Goal: Information Seeking & Learning: Learn about a topic

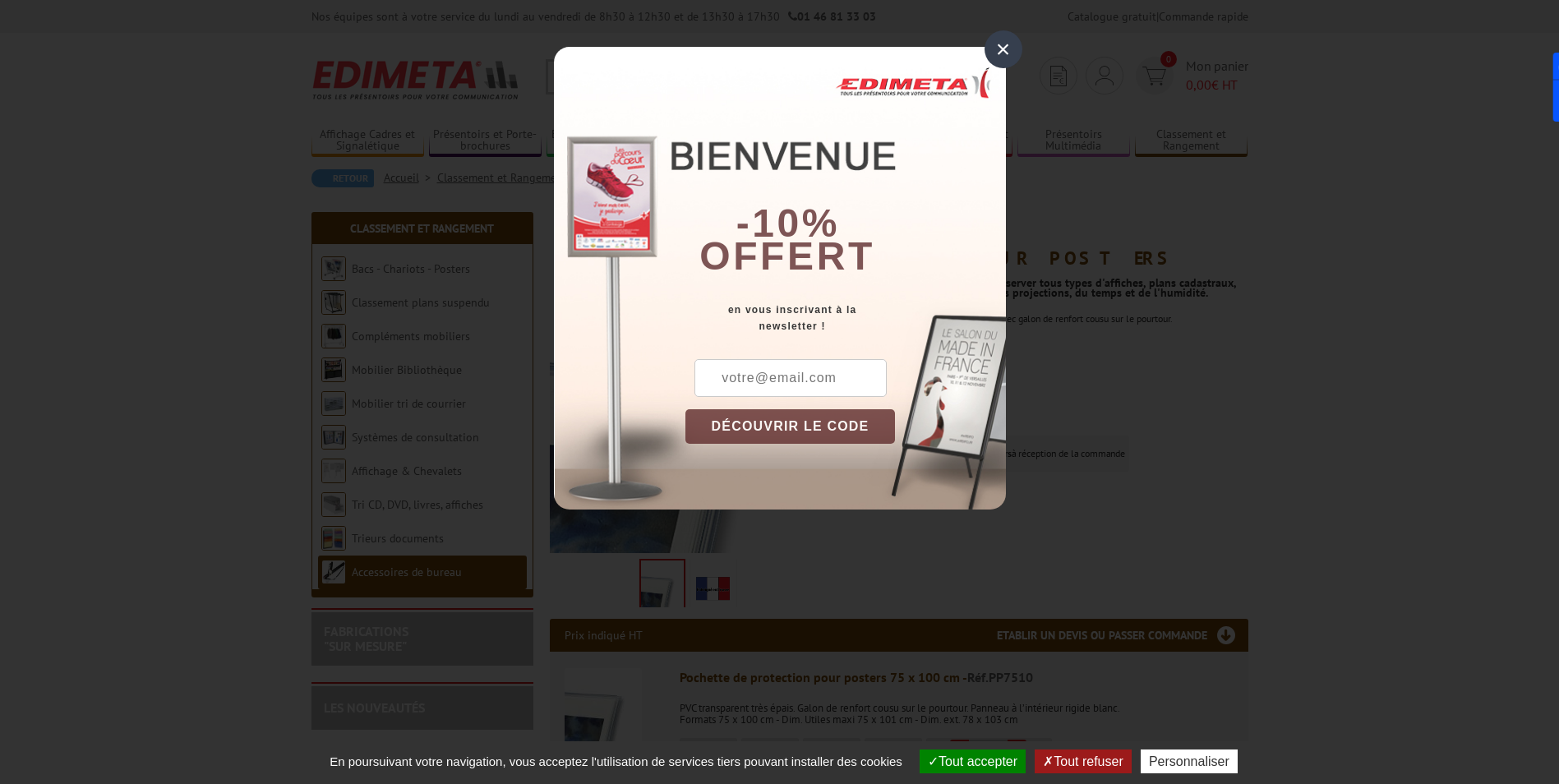
click at [994, 51] on div "×" at bounding box center [1003, 49] width 38 height 38
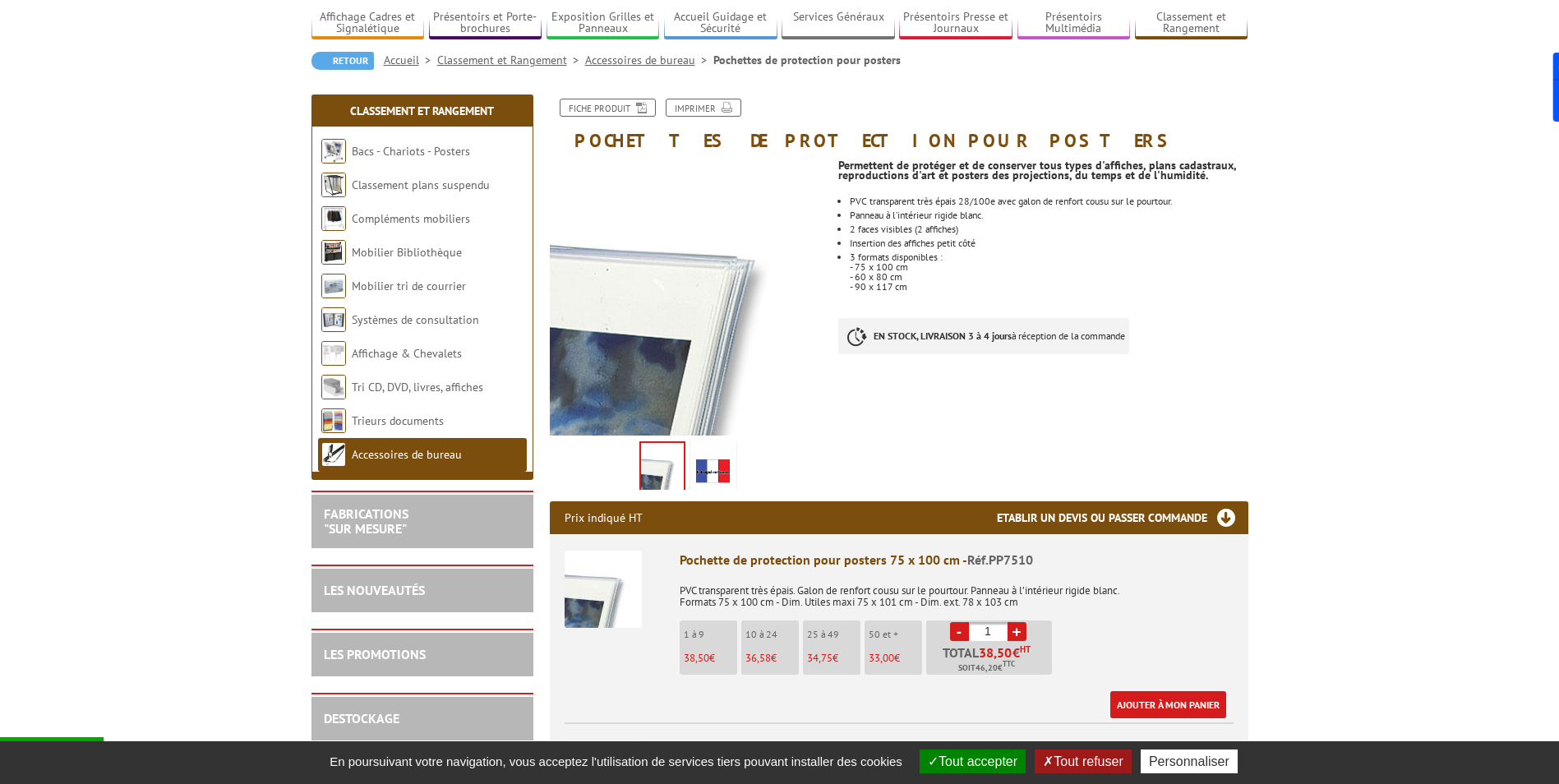
scroll to position [119, 0]
click at [1018, 632] on link "+" at bounding box center [1017, 630] width 19 height 19
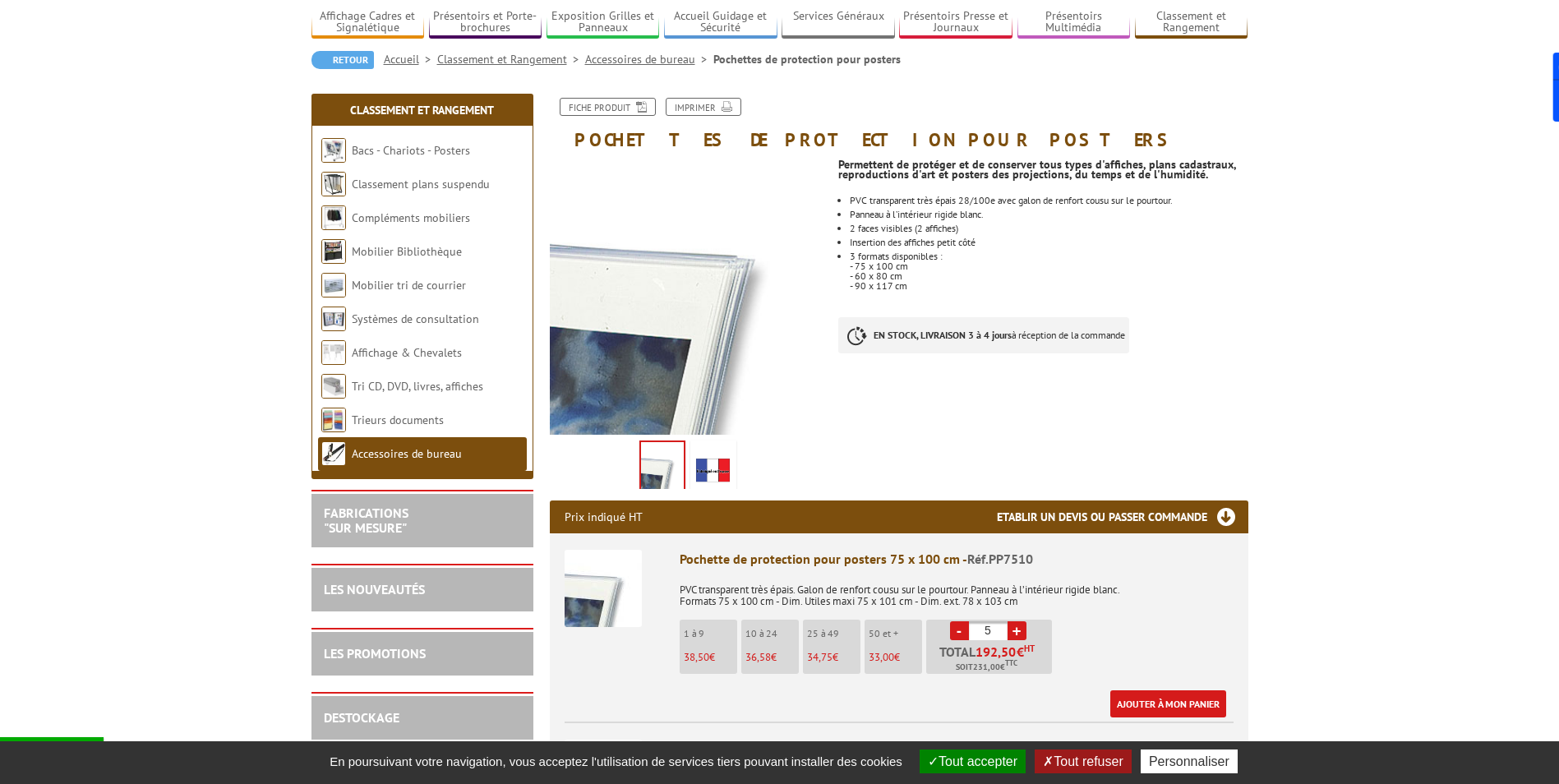
click at [1018, 632] on link "+" at bounding box center [1017, 630] width 19 height 19
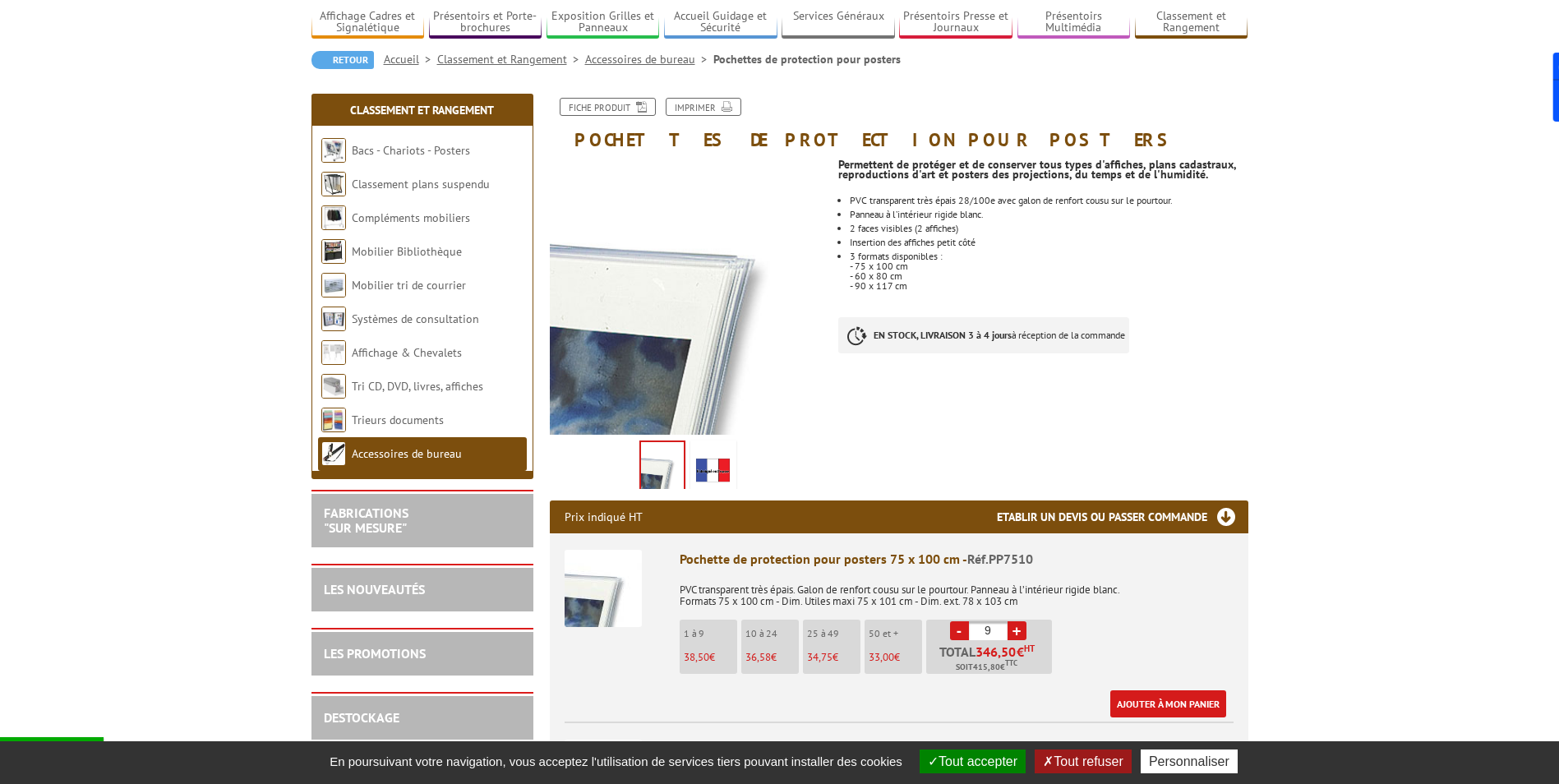
type input "10"
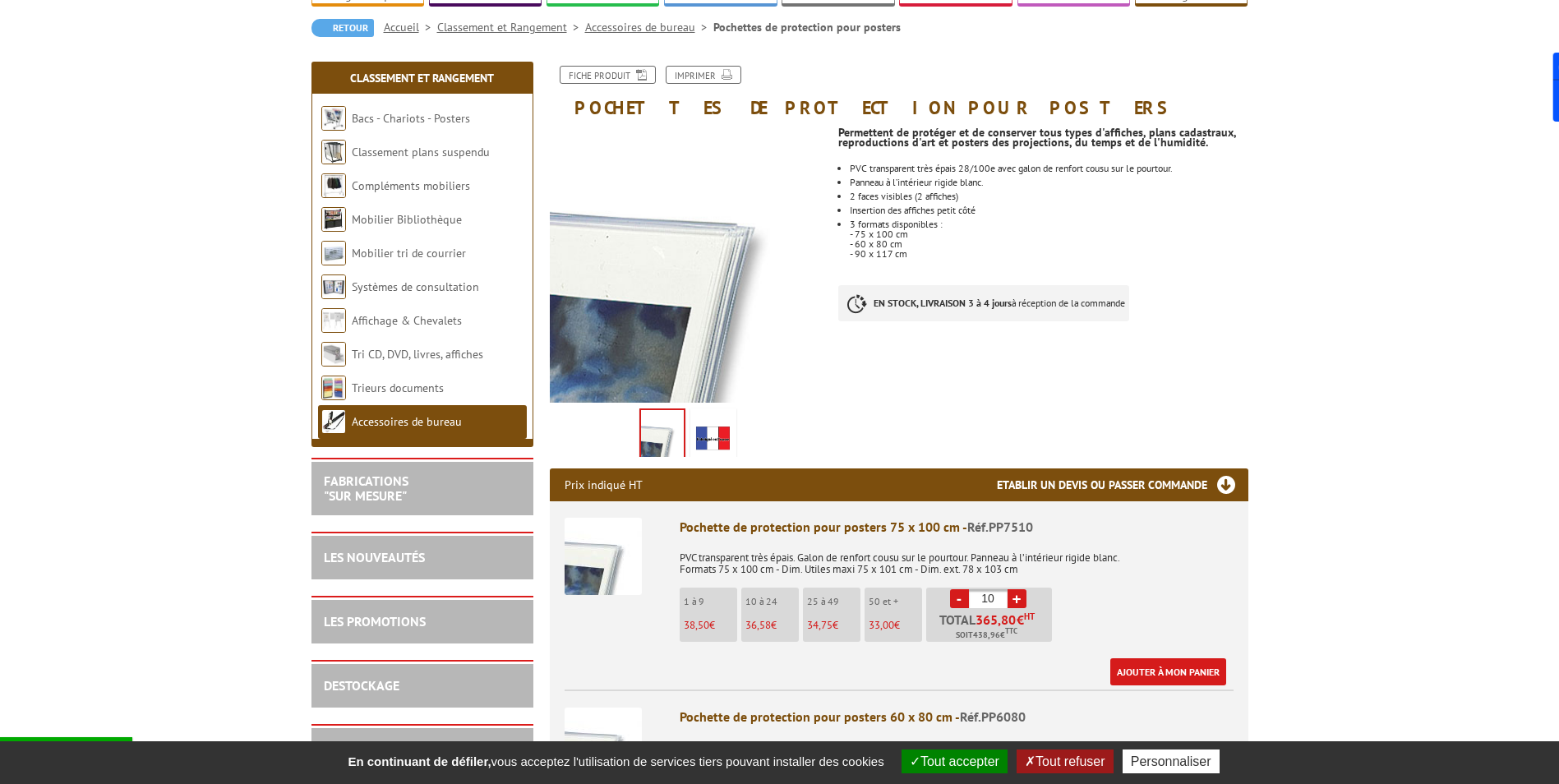
scroll to position [149, 0]
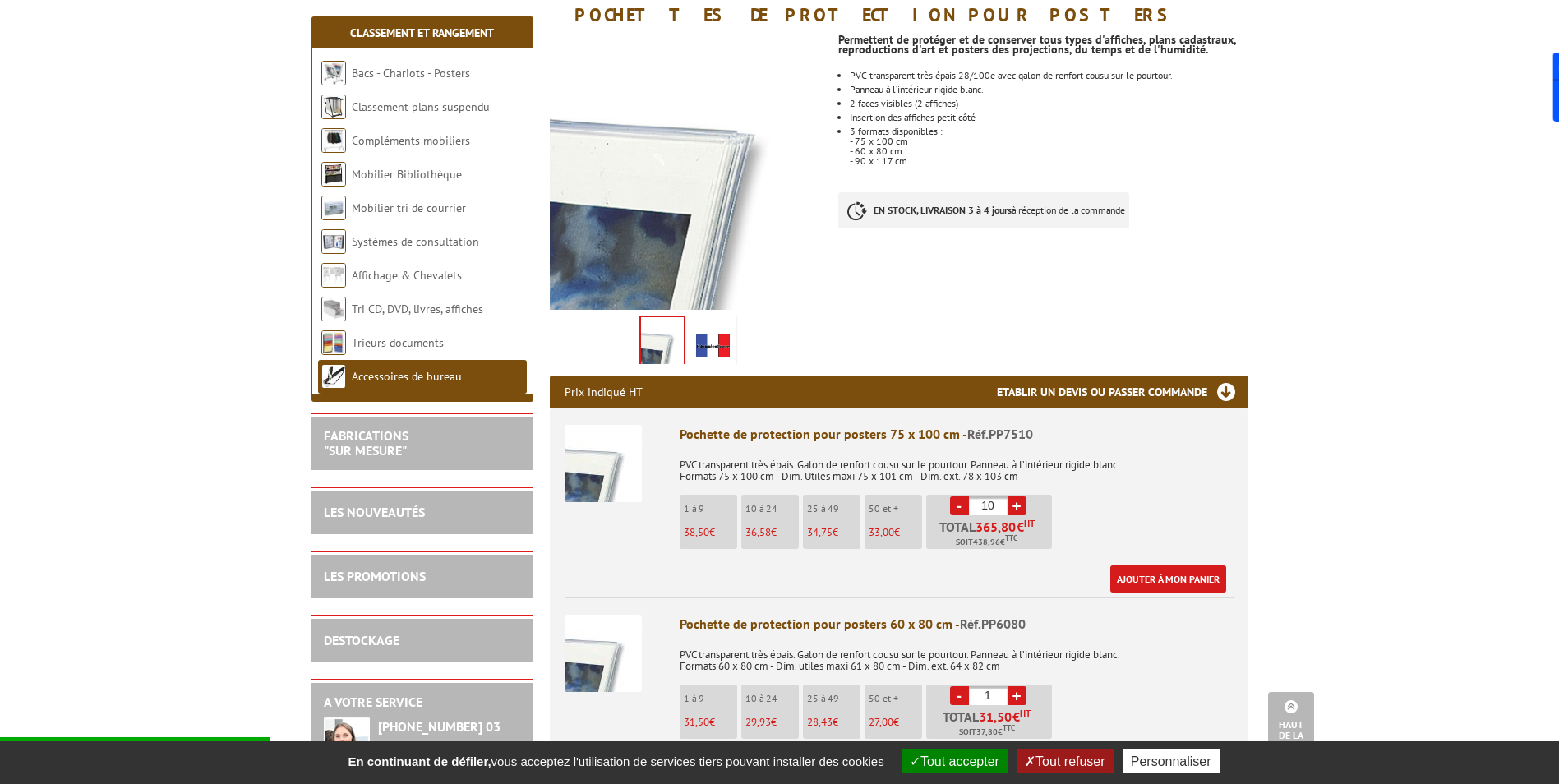
scroll to position [0, 0]
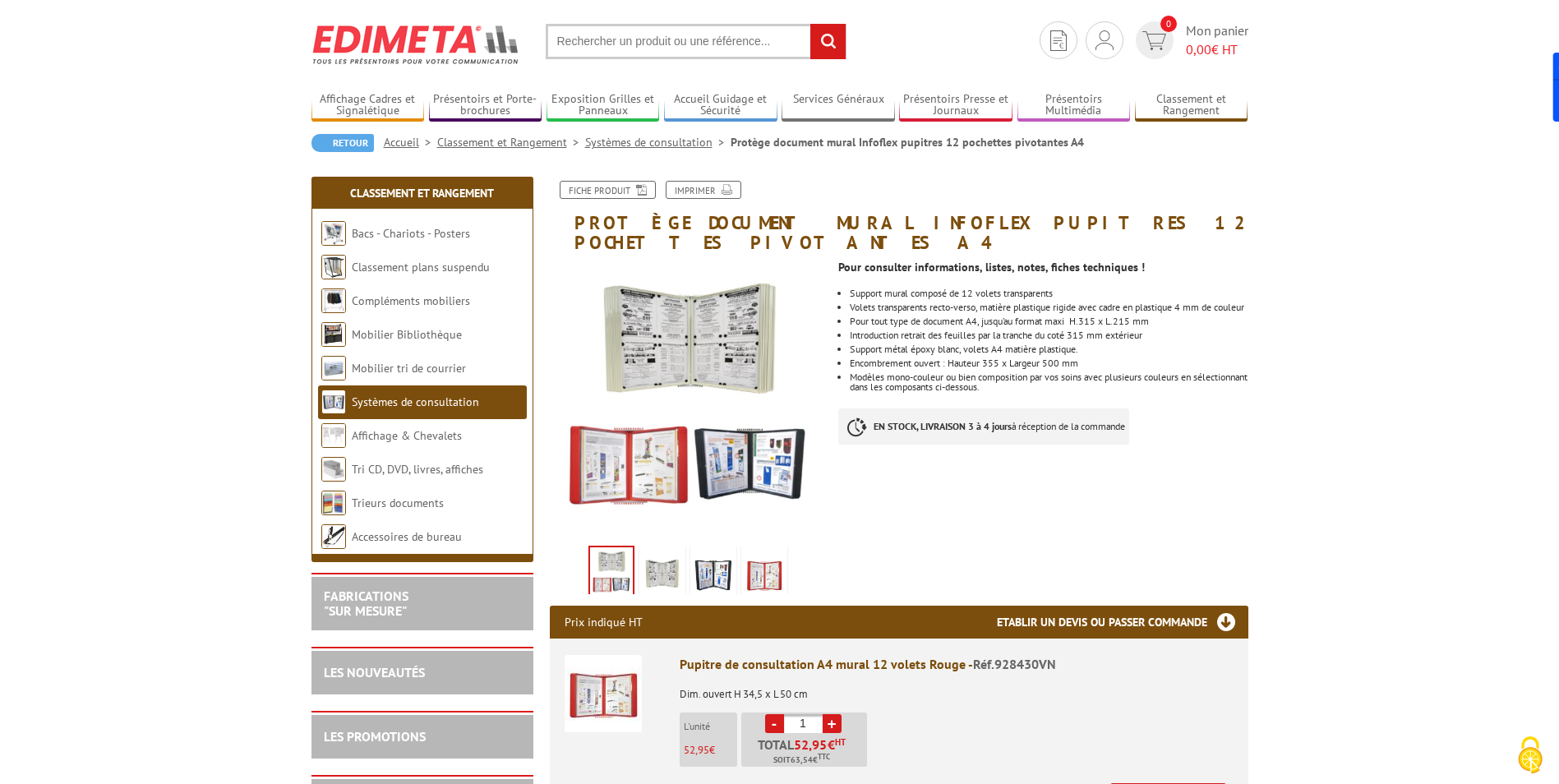
scroll to position [54, 0]
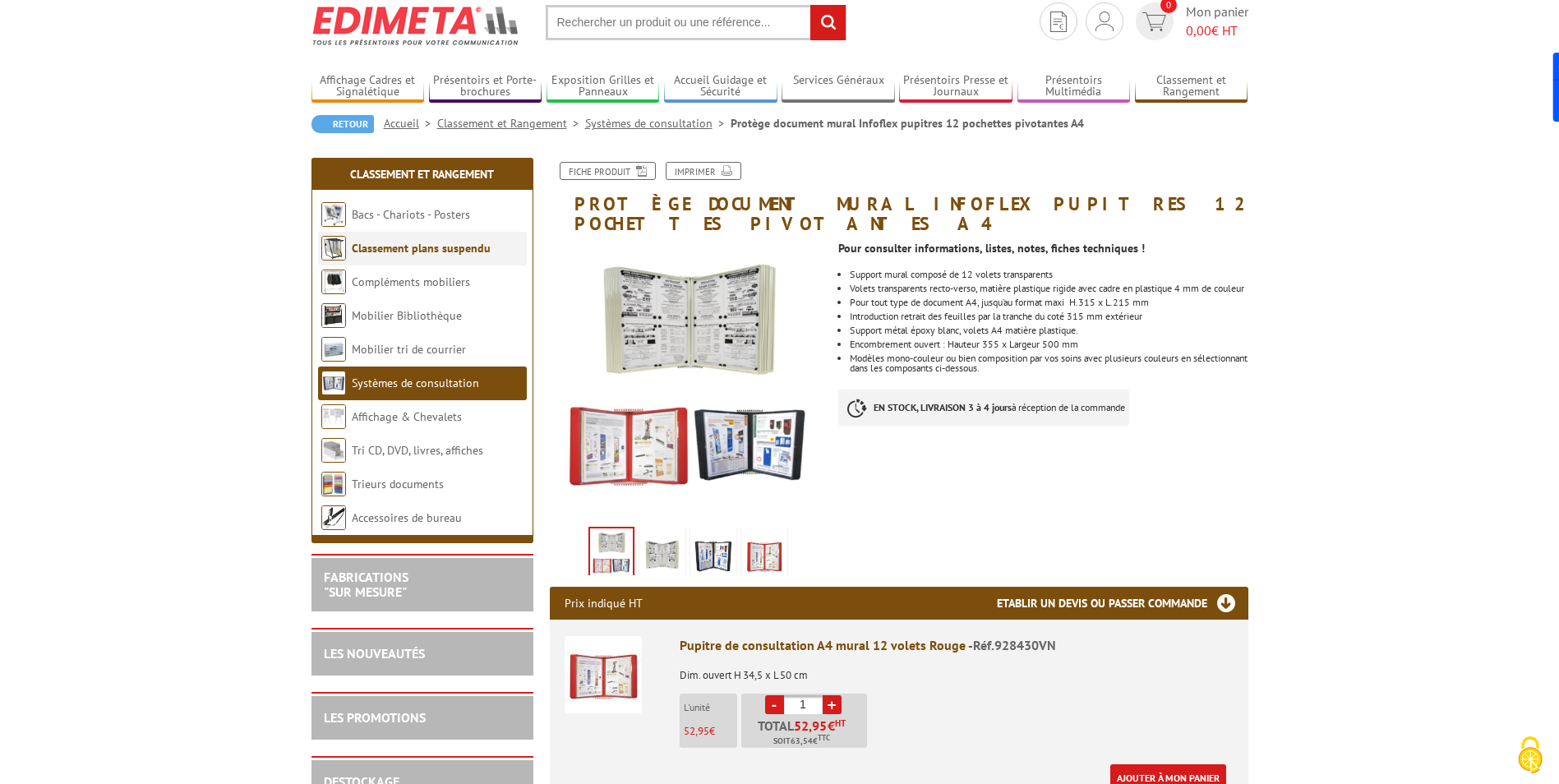
click at [423, 252] on link "Classement plans suspendu" at bounding box center [421, 248] width 139 height 15
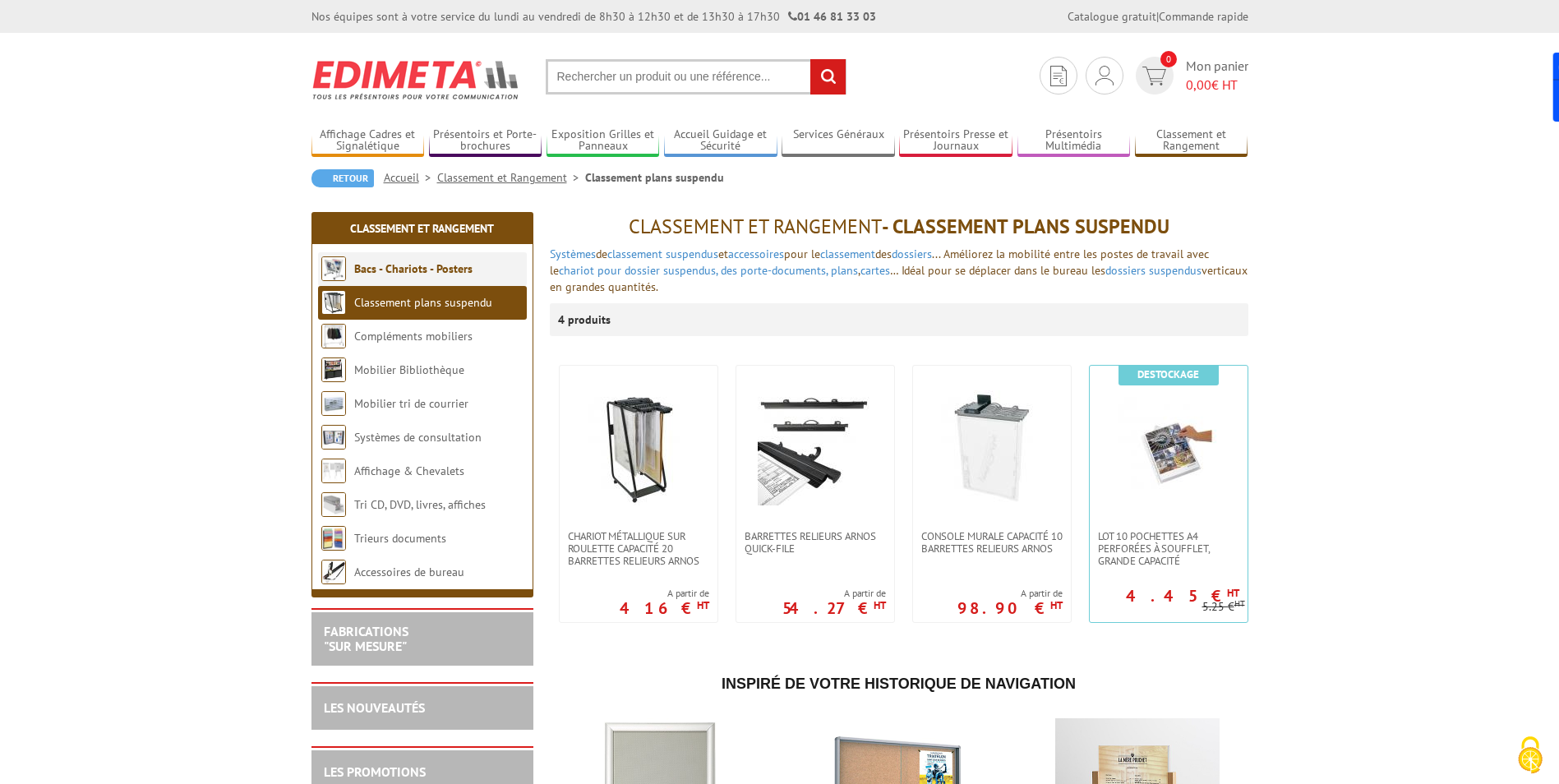
click at [477, 257] on li "Bacs - Chariots - Posters" at bounding box center [422, 269] width 209 height 33
click at [448, 263] on link "Bacs - Chariots - Posters" at bounding box center [414, 269] width 119 height 15
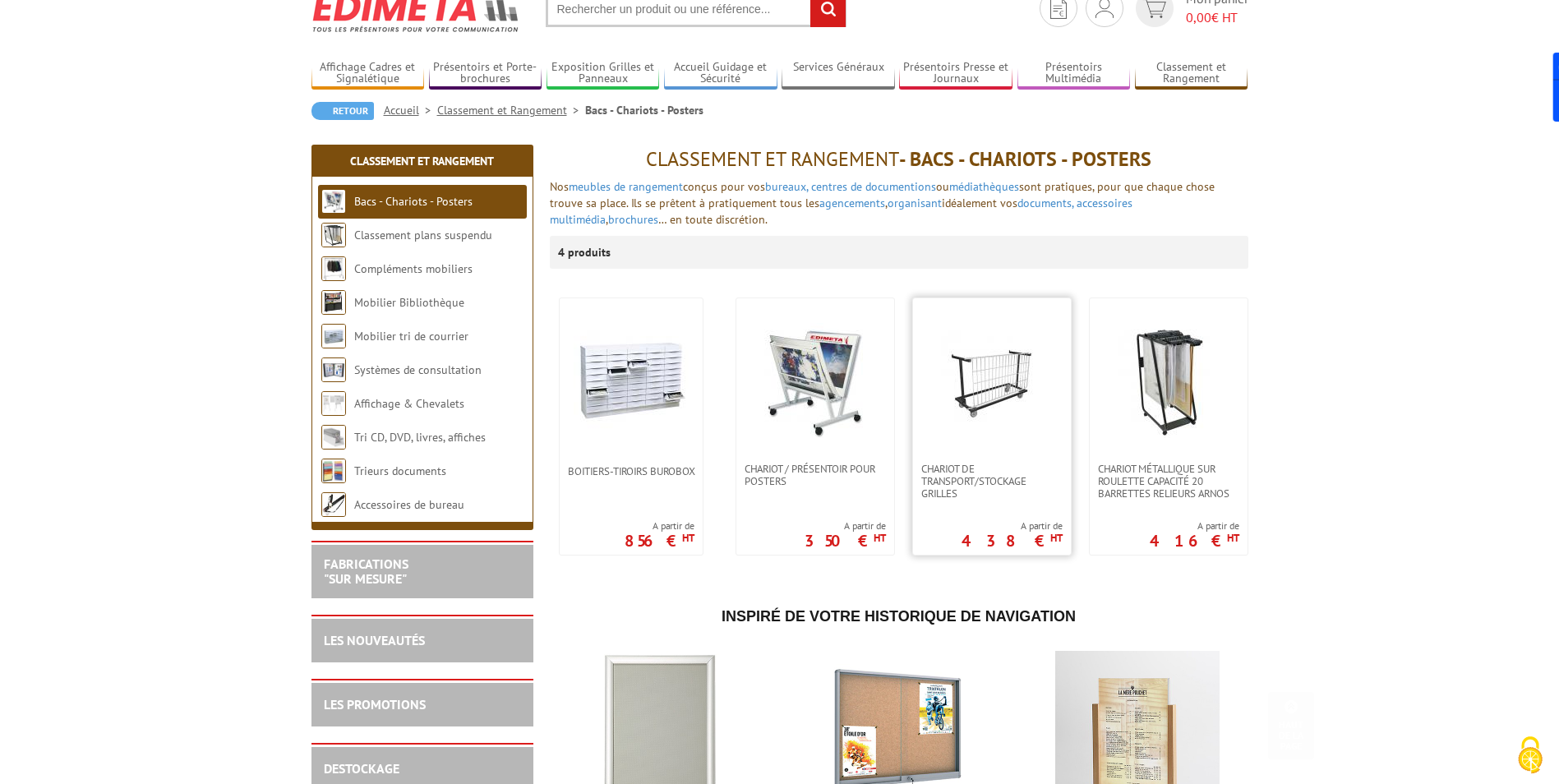
scroll to position [56, 0]
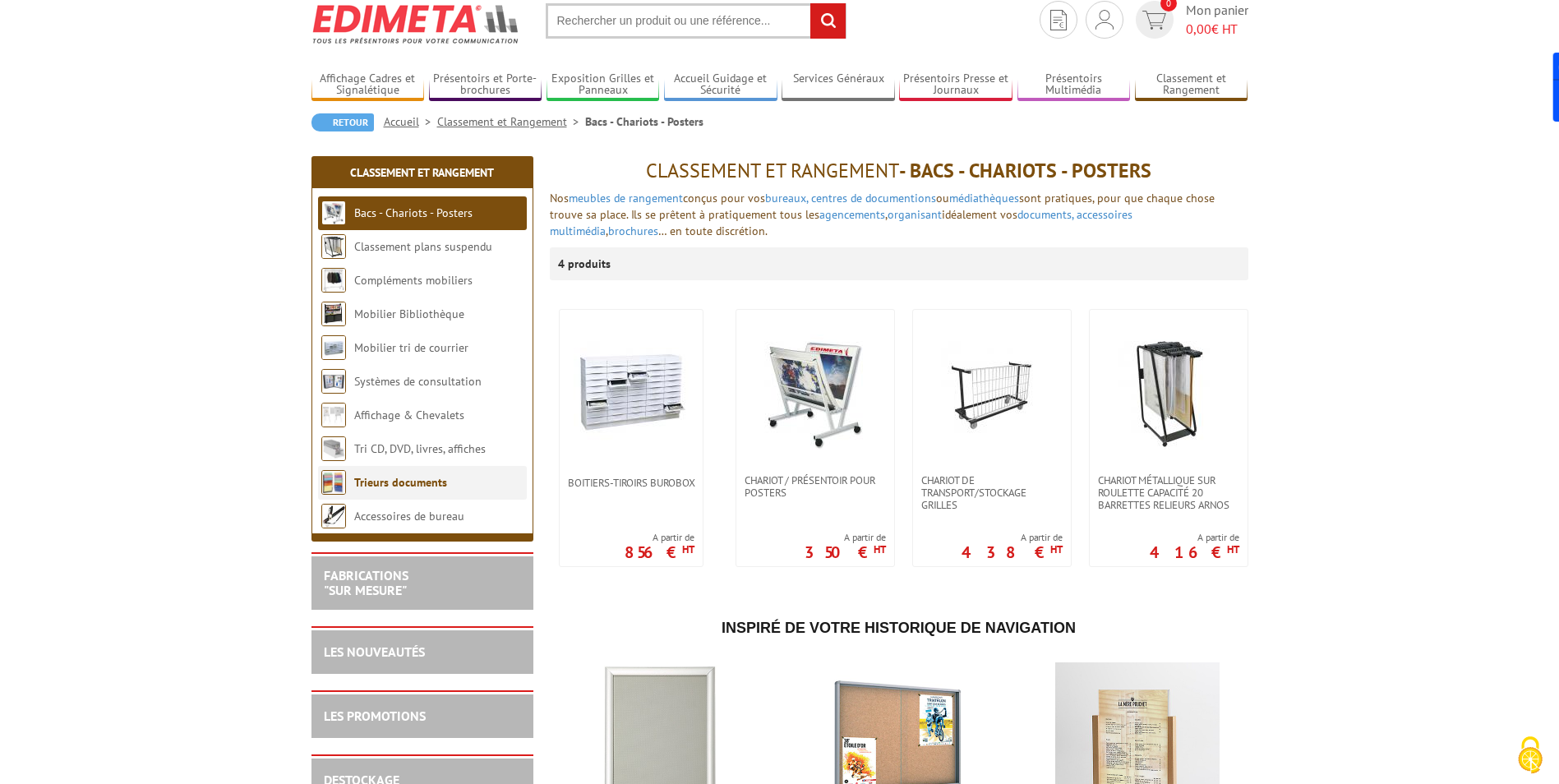
click at [426, 483] on link "Trieurs documents" at bounding box center [401, 482] width 93 height 15
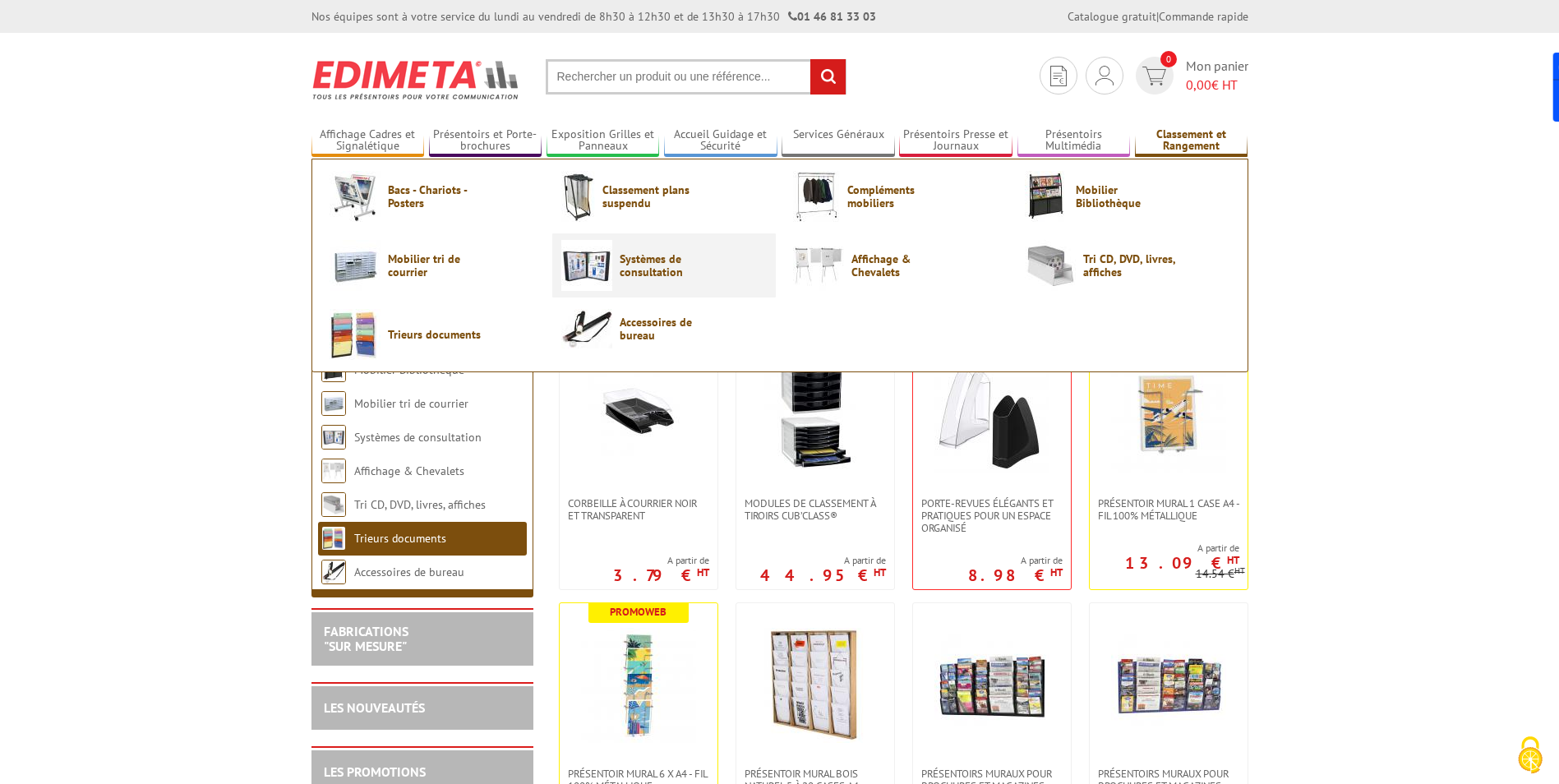
click at [691, 276] on span "Systèmes de consultation" at bounding box center [669, 265] width 98 height 26
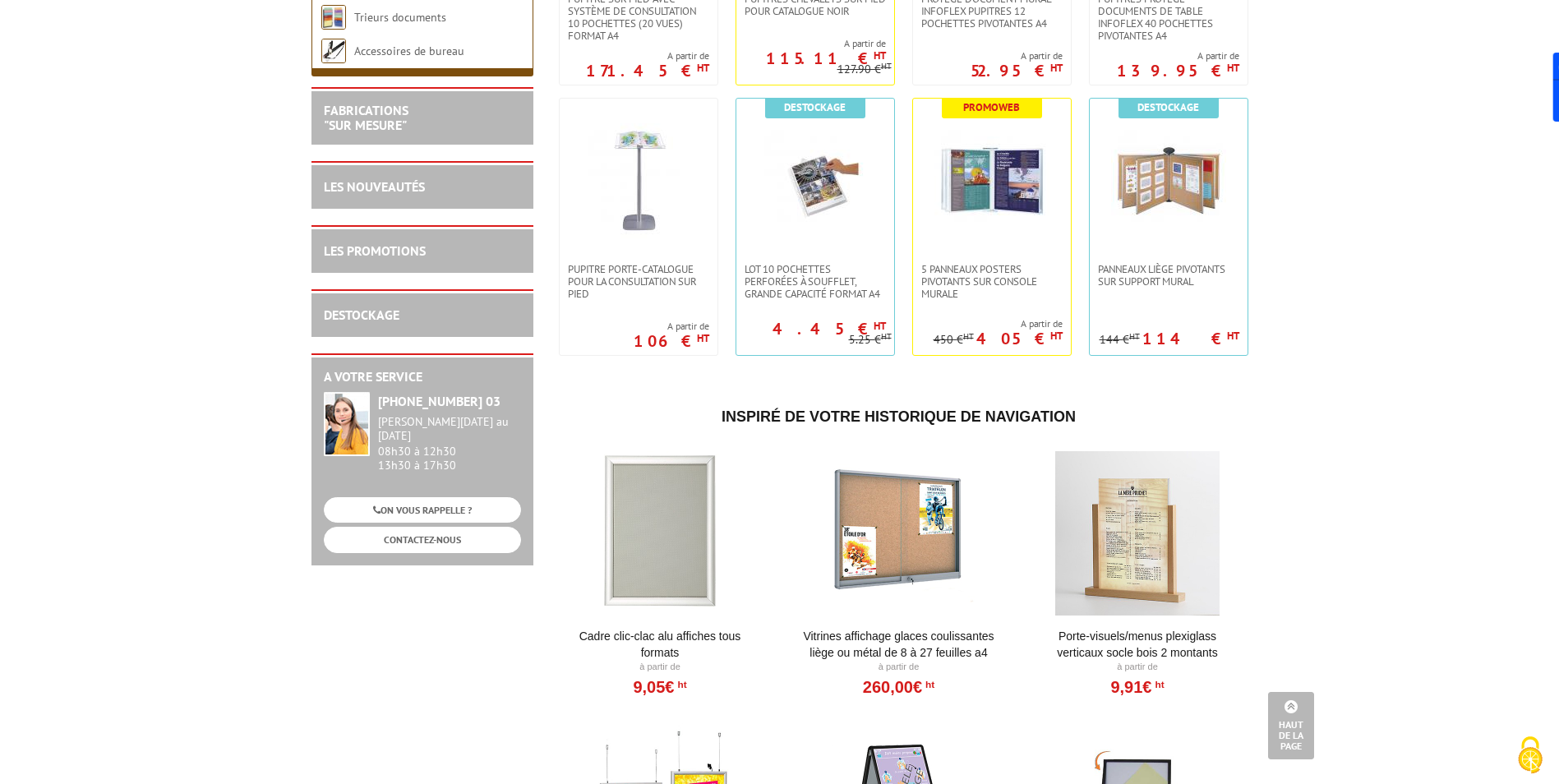
scroll to position [521, 0]
click at [984, 280] on span "5 panneaux posters pivotants sur console murale" at bounding box center [992, 282] width 141 height 37
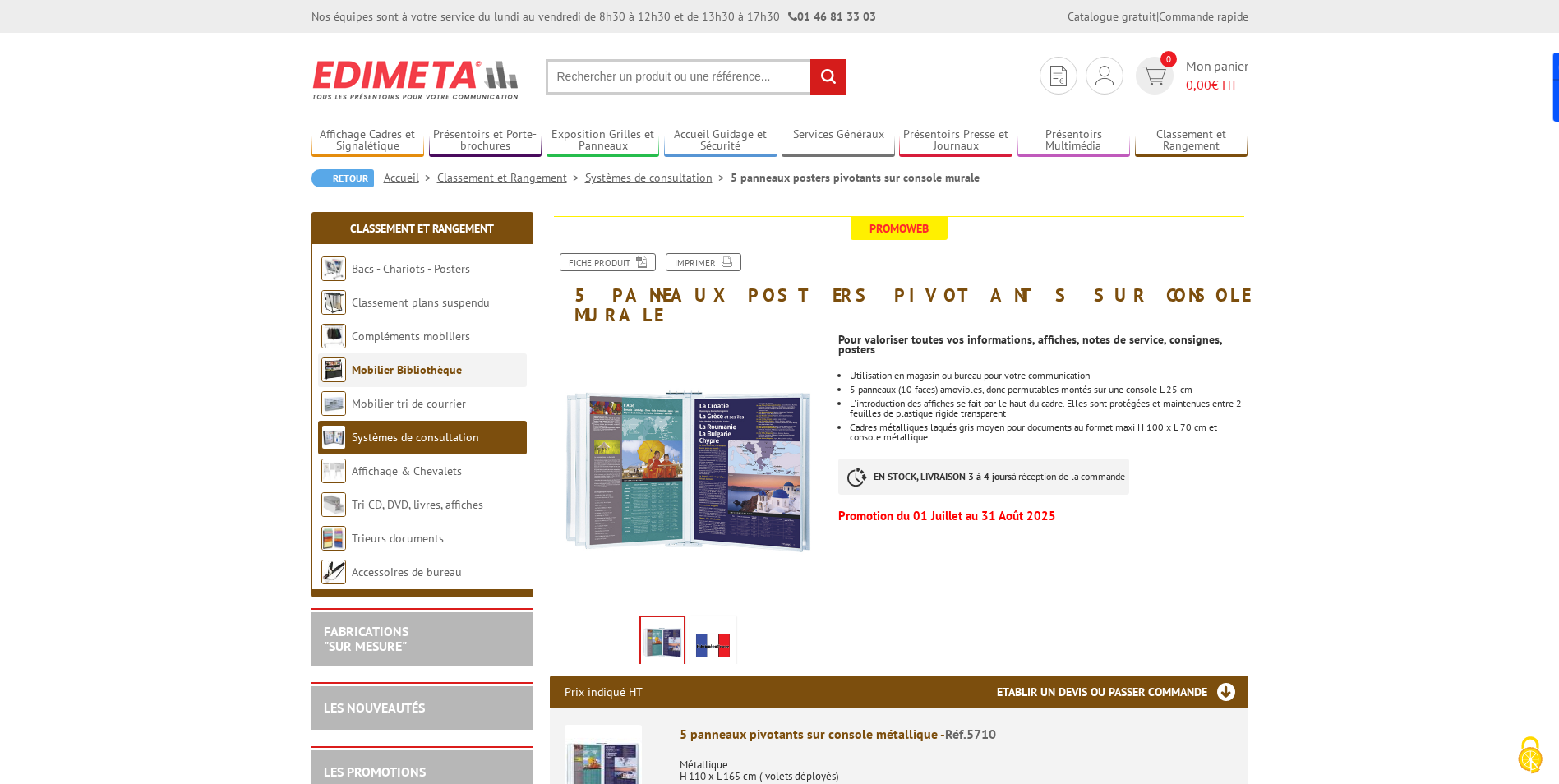
click at [459, 368] on li "Mobilier Bibliothèque" at bounding box center [422, 370] width 209 height 33
click at [428, 370] on link "Mobilier Bibliothèque" at bounding box center [406, 369] width 110 height 15
